Goal: Understand process/instructions

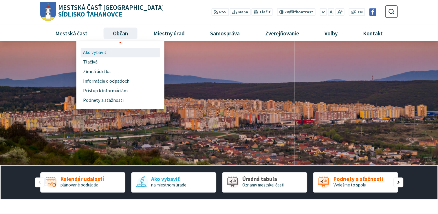
click at [97, 54] on span "Ako vybaviť" at bounding box center [94, 53] width 23 height 10
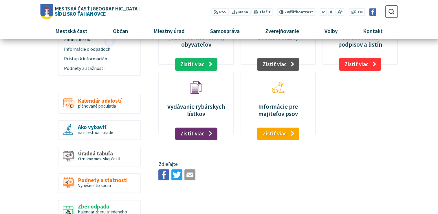
scroll to position [58, 0]
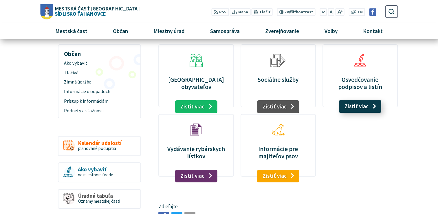
click at [364, 105] on link "Zistiť viac" at bounding box center [360, 106] width 43 height 13
